Goal: Complete application form

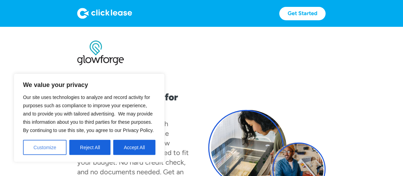
click at [56, 149] on button "Customize" at bounding box center [45, 147] width 44 height 15
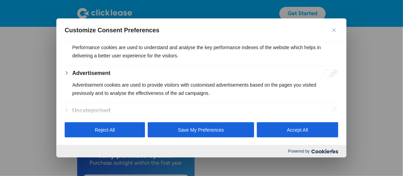
scroll to position [191, 0]
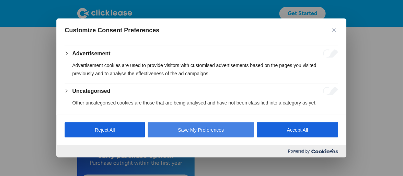
click at [215, 134] on button "Save My Preferences" at bounding box center [201, 129] width 106 height 15
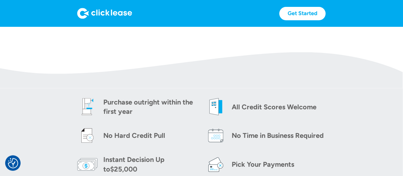
scroll to position [274, 0]
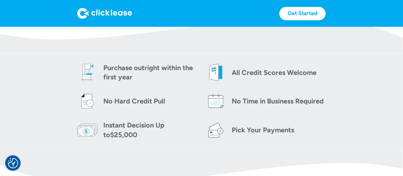
click at [317, 5] on div "Get Started Get Started" at bounding box center [201, 13] width 248 height 27
click at [311, 14] on link "Get Started" at bounding box center [302, 13] width 46 height 13
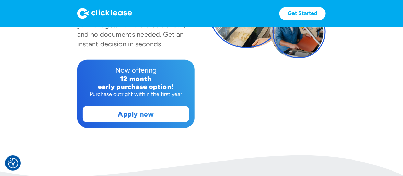
scroll to position [171, 0]
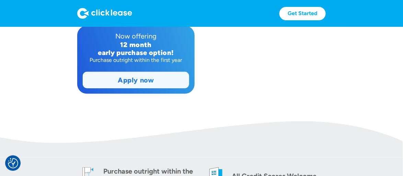
click at [148, 78] on link "Apply now" at bounding box center [136, 80] width 106 height 16
